Goal: Information Seeking & Learning: Learn about a topic

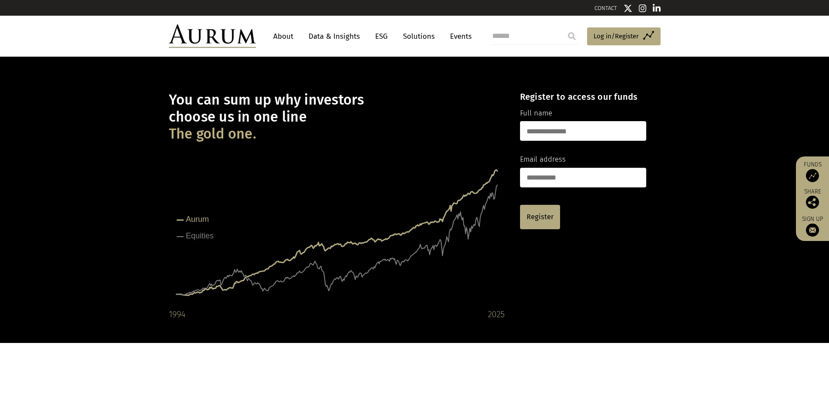
click at [407, 34] on link "Solutions" at bounding box center [419, 36] width 40 height 16
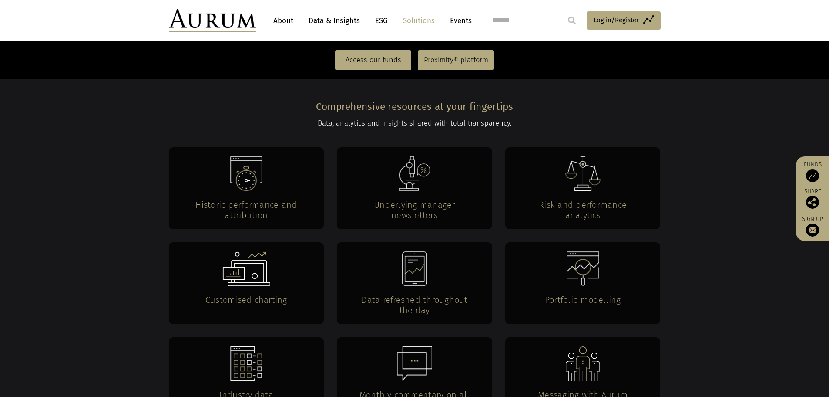
scroll to position [1567, 0]
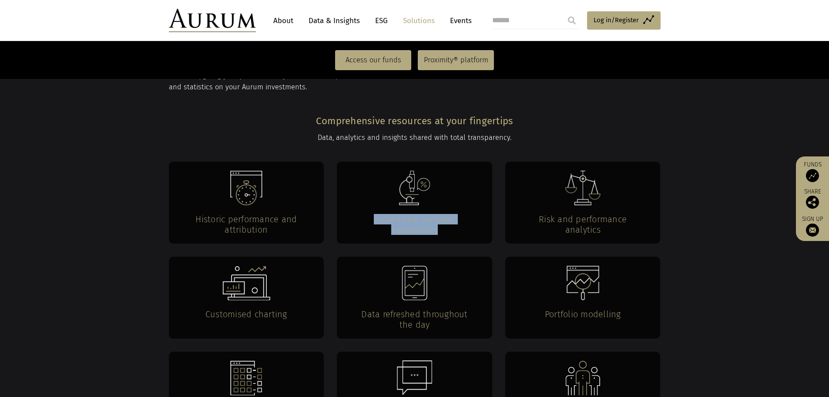
drag, startPoint x: 377, startPoint y: 164, endPoint x: 442, endPoint y: 175, distance: 66.1
click at [442, 214] on h4 "Underlying manager newsletters" at bounding box center [414, 224] width 121 height 21
copy h4 "Underlying manager newsletters"
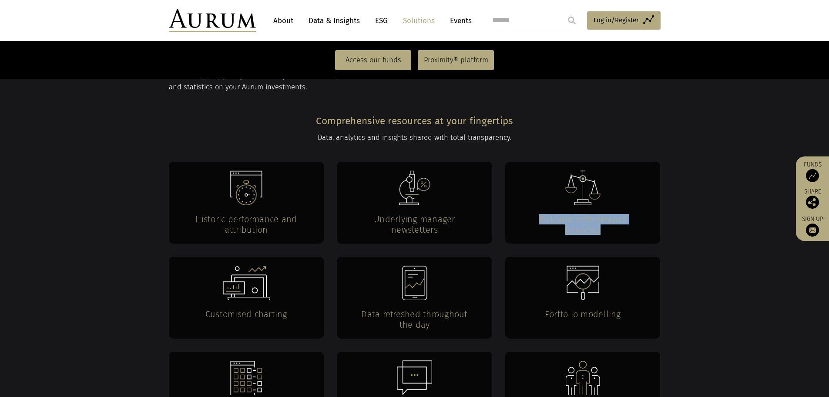
drag, startPoint x: 541, startPoint y: 166, endPoint x: 607, endPoint y: 181, distance: 67.8
click at [607, 214] on h4 "Risk and performance analytics" at bounding box center [583, 224] width 121 height 21
copy h4 "Risk and performance analytics"
click at [246, 309] on h4 "Customised charting" at bounding box center [246, 314] width 121 height 10
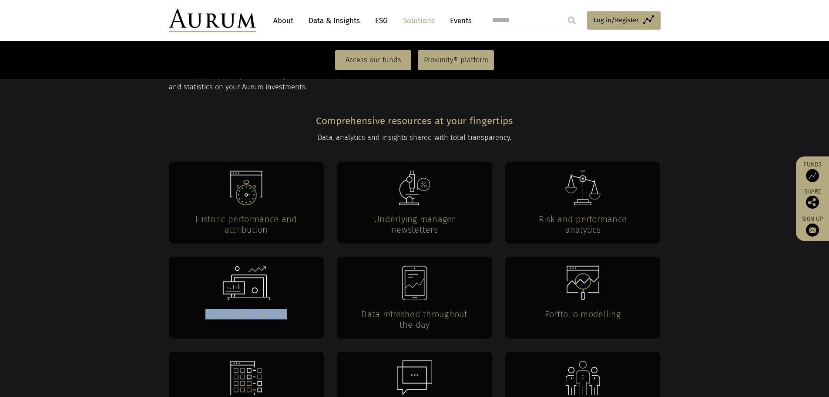
click at [246, 309] on h4 "Customised charting" at bounding box center [246, 314] width 121 height 10
copy div "Customised charting"
click at [391, 309] on h4 "Data refreshed throughout the day" at bounding box center [414, 319] width 121 height 21
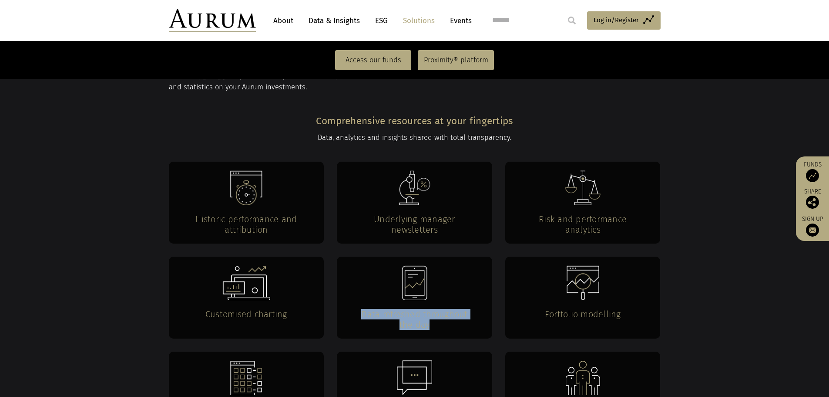
click at [391, 309] on h4 "Data refreshed throughout the day" at bounding box center [414, 319] width 121 height 21
copy div "Data refreshed throughout the day"
click at [578, 309] on h4 "Portfolio modelling" at bounding box center [583, 314] width 121 height 10
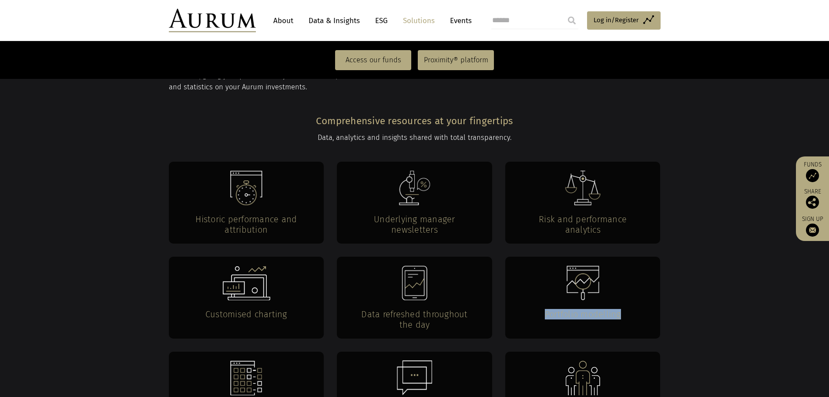
click at [578, 309] on h4 "Portfolio modelling" at bounding box center [583, 314] width 121 height 10
copy div "Portfolio modelling"
click at [232, 362] on div "Industry data" at bounding box center [246, 392] width 155 height 82
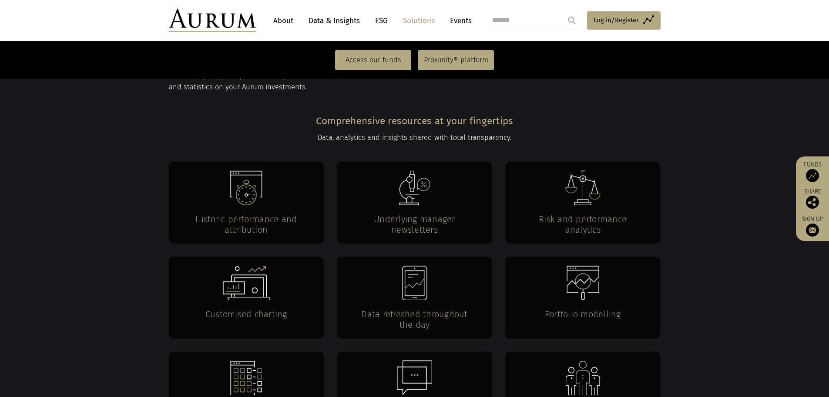
copy div "Industry data"
copy div "Monthly commentary on all underlying managers"
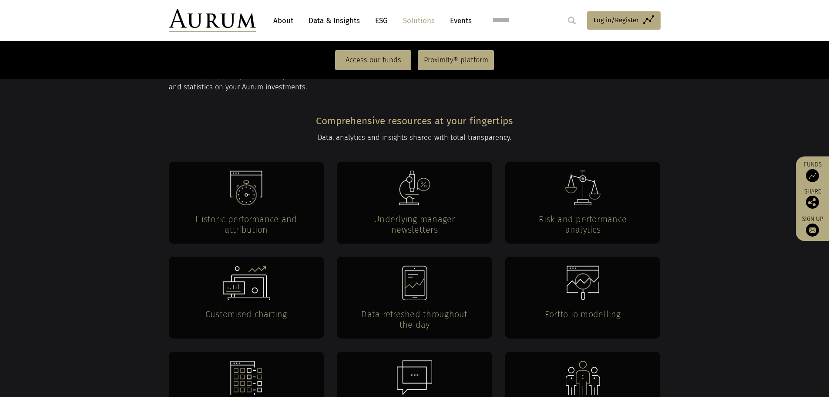
copy main "Messaging with Aurum analysts"
